Goal: Information Seeking & Learning: Understand process/instructions

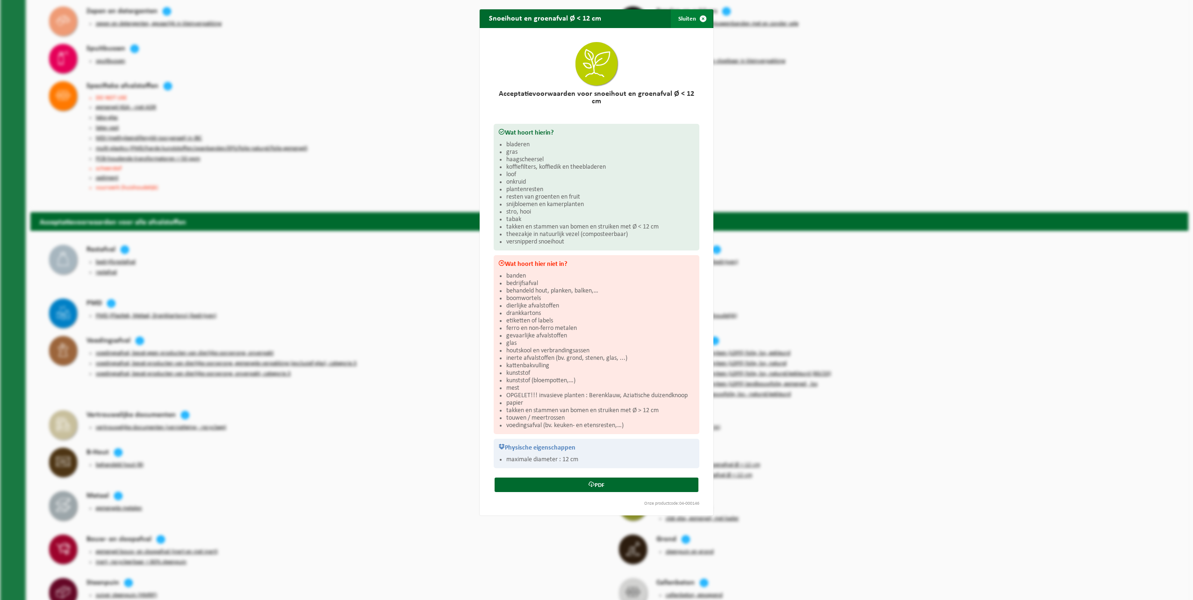
click at [701, 19] on span "button" at bounding box center [703, 18] width 19 height 19
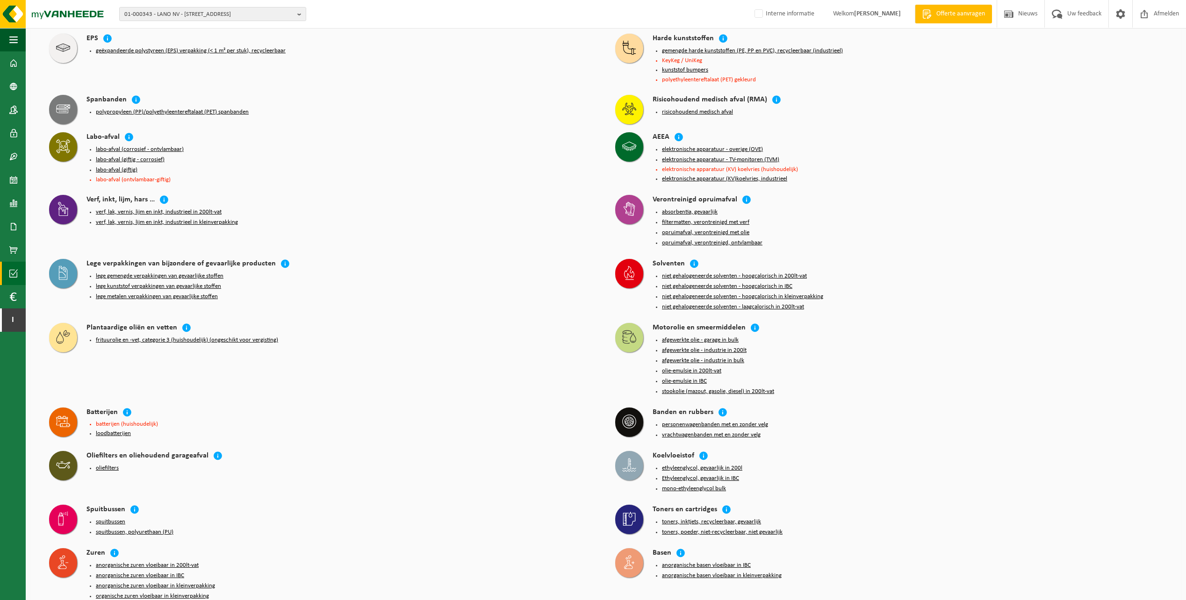
scroll to position [1516, 0]
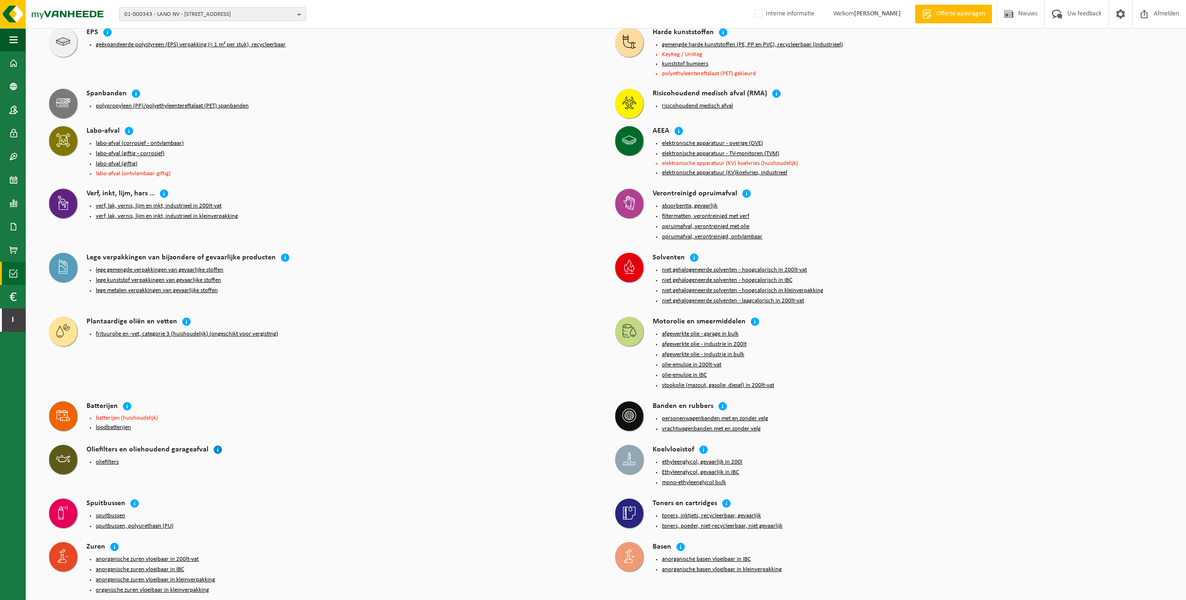
click at [215, 445] on icon at bounding box center [217, 449] width 9 height 9
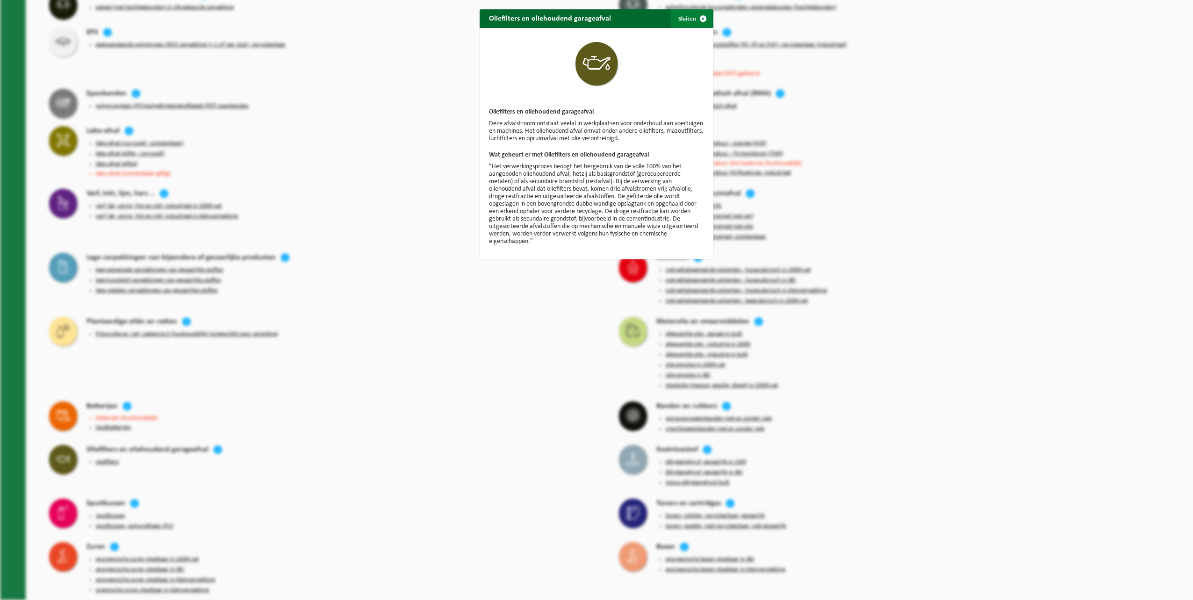
click at [700, 15] on span "button" at bounding box center [703, 18] width 19 height 19
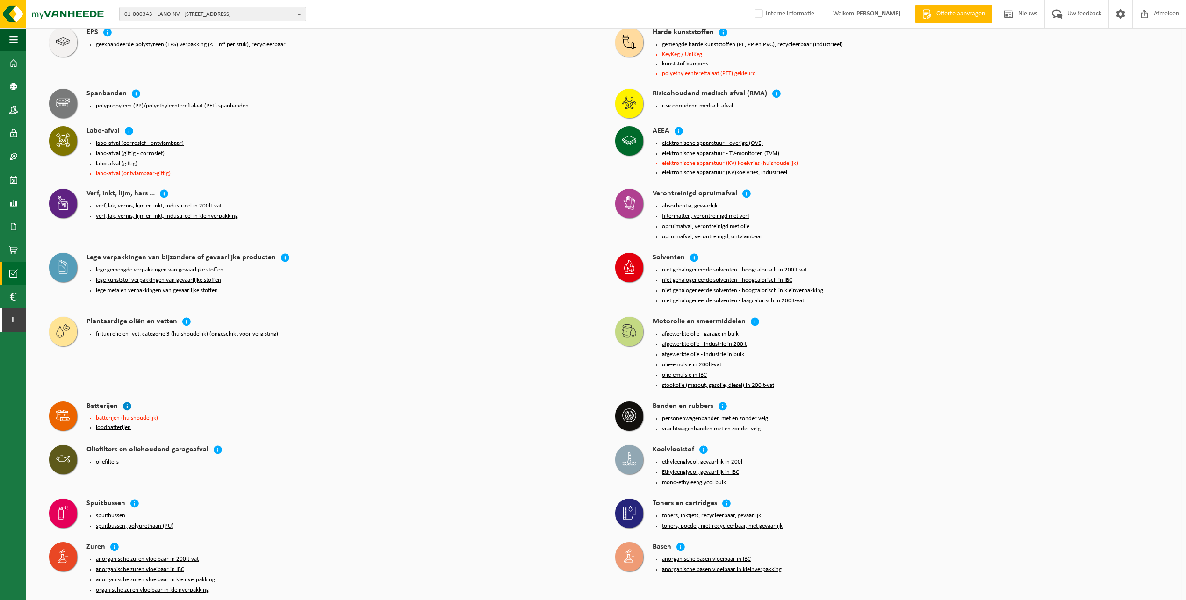
click at [129, 401] on icon at bounding box center [126, 405] width 9 height 9
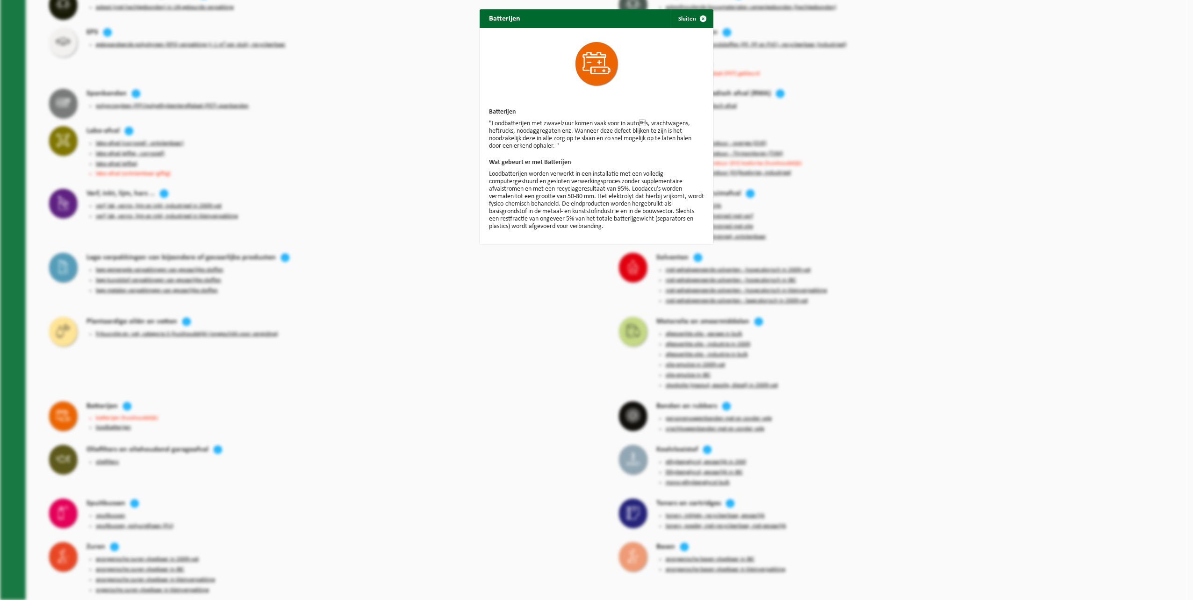
click at [239, 365] on div "Batterijen Sluiten Batterijen "Loodbatterijen met zwavelzuur komen vaak voor in…" at bounding box center [596, 300] width 1193 height 600
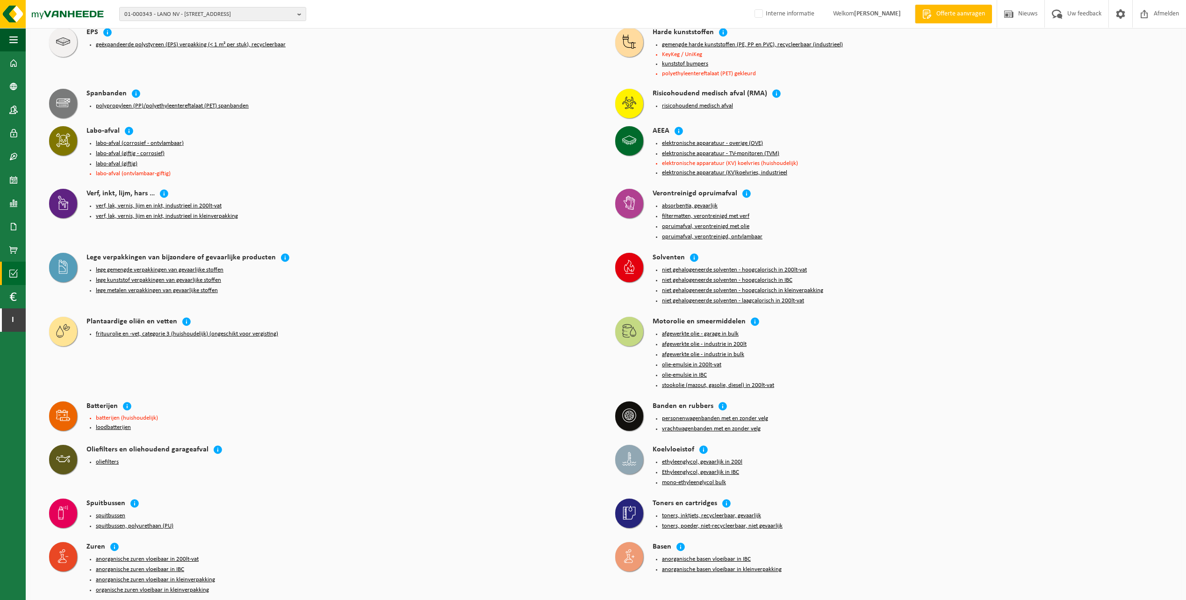
click at [113, 424] on button "loodbatterijen" at bounding box center [113, 427] width 35 height 7
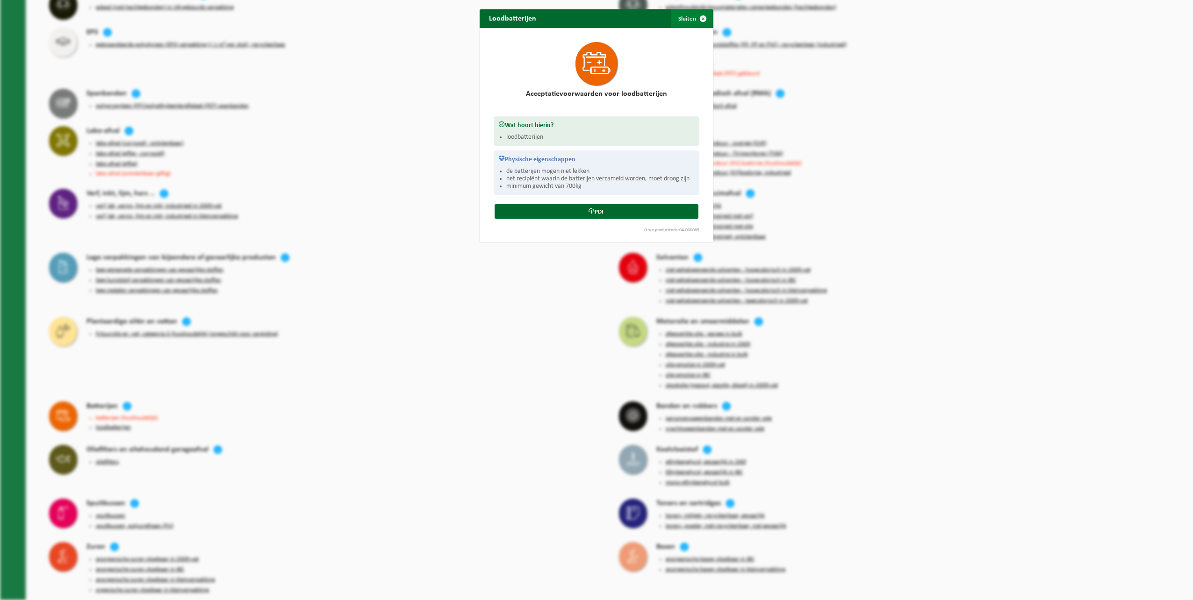
click at [700, 19] on span "button" at bounding box center [703, 18] width 19 height 19
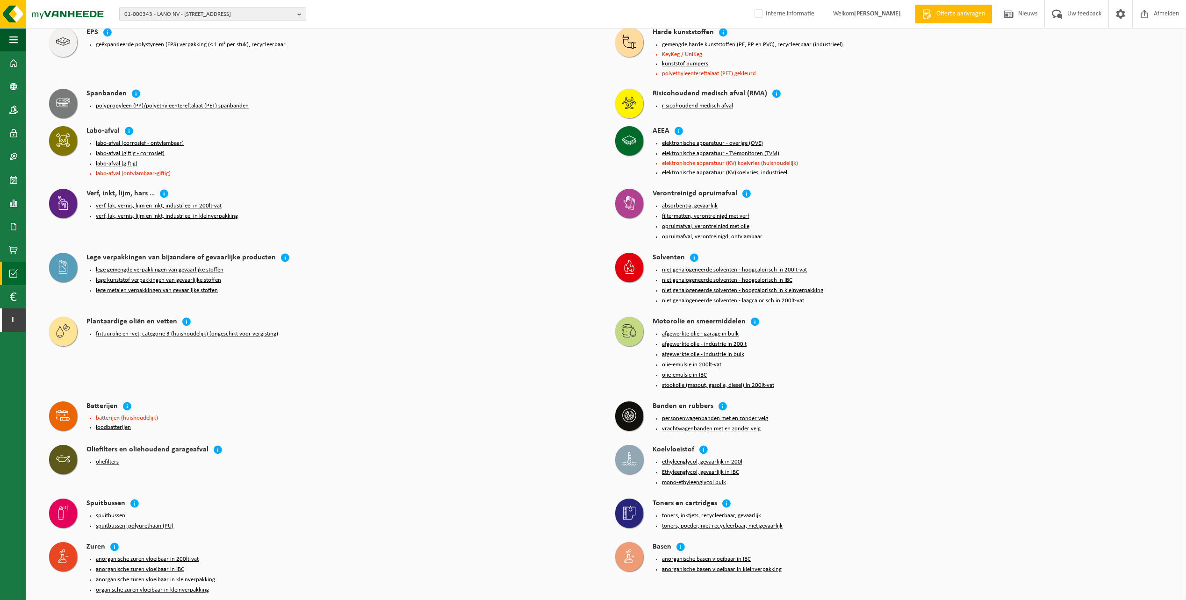
click at [110, 512] on button "spuitbussen" at bounding box center [110, 515] width 29 height 7
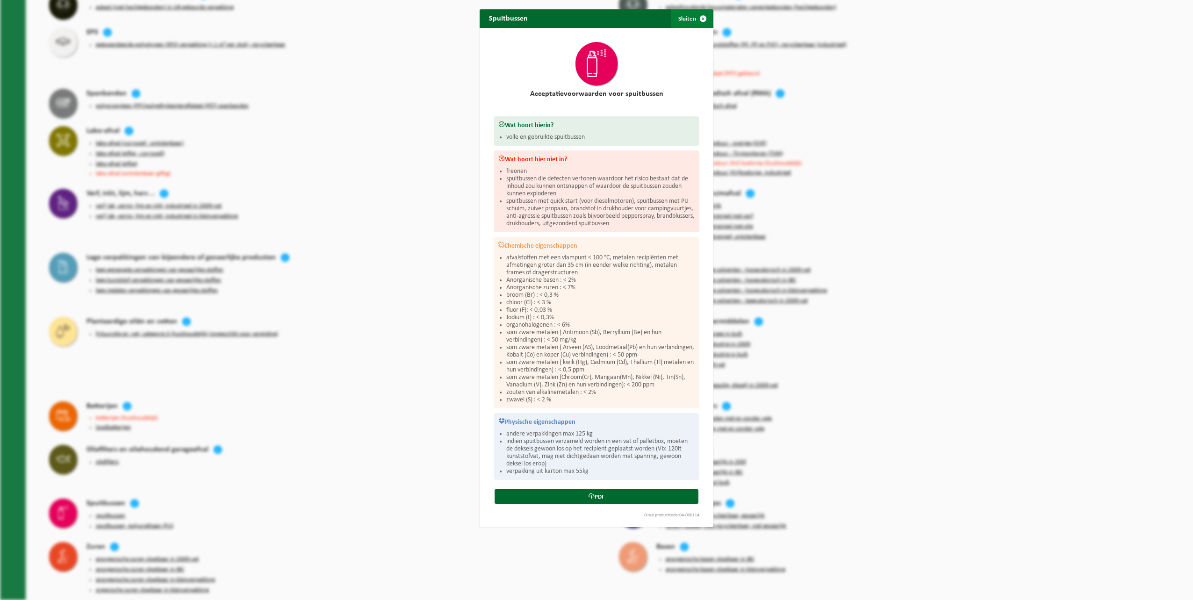
click at [699, 15] on span "button" at bounding box center [703, 18] width 19 height 19
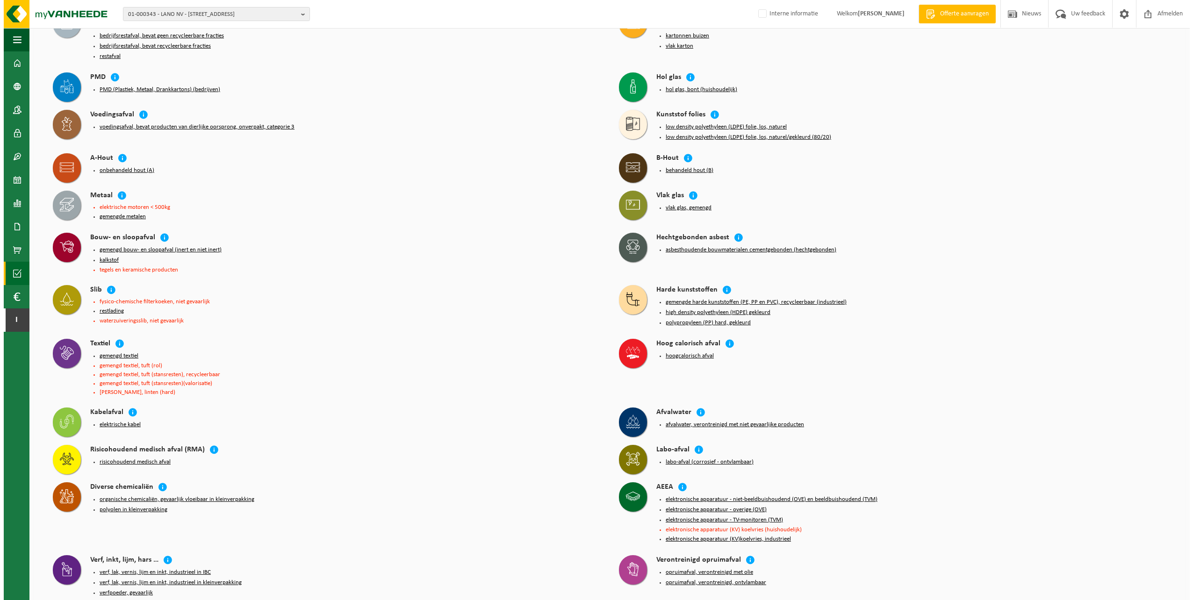
scroll to position [93, 0]
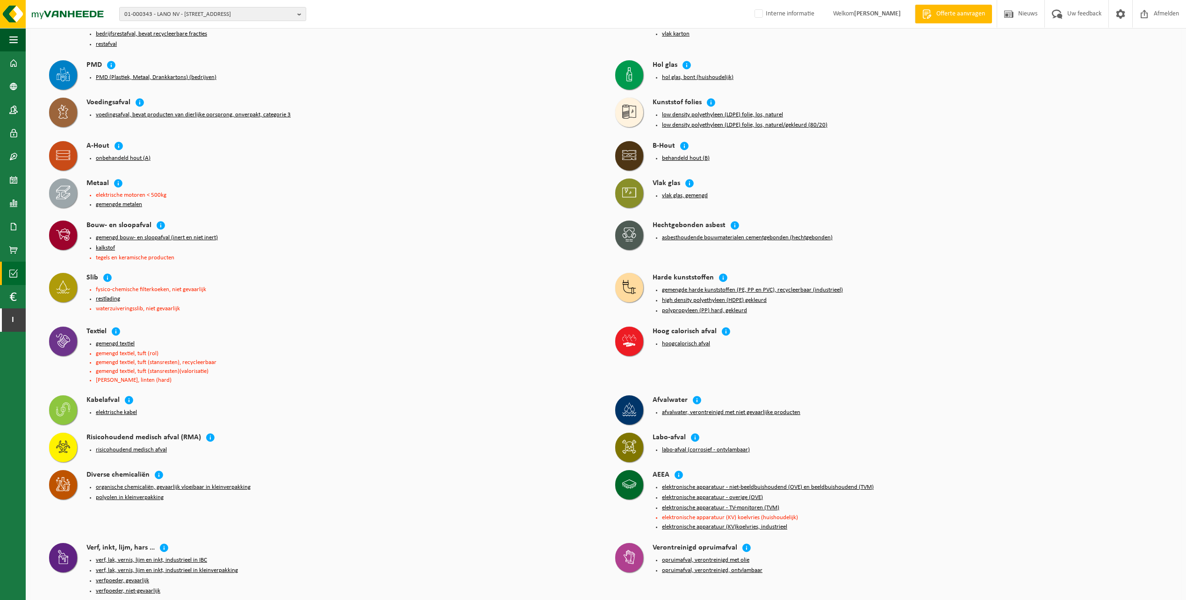
click at [132, 446] on button "risicohoudend medisch afval" at bounding box center [131, 449] width 71 height 7
